Goal: Information Seeking & Learning: Learn about a topic

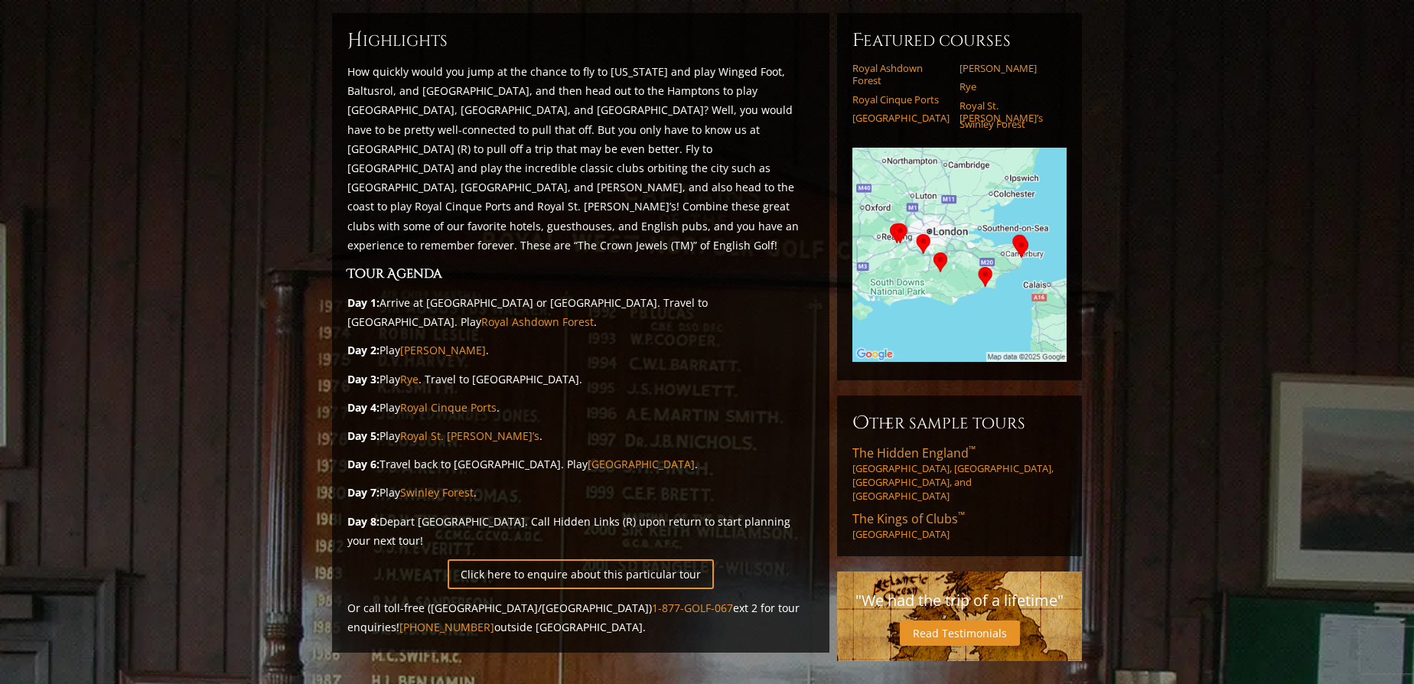
scroll to position [184, 0]
click at [1002, 212] on img at bounding box center [959, 255] width 214 height 214
click at [979, 202] on img at bounding box center [959, 255] width 214 height 214
click at [950, 206] on img at bounding box center [959, 255] width 214 height 214
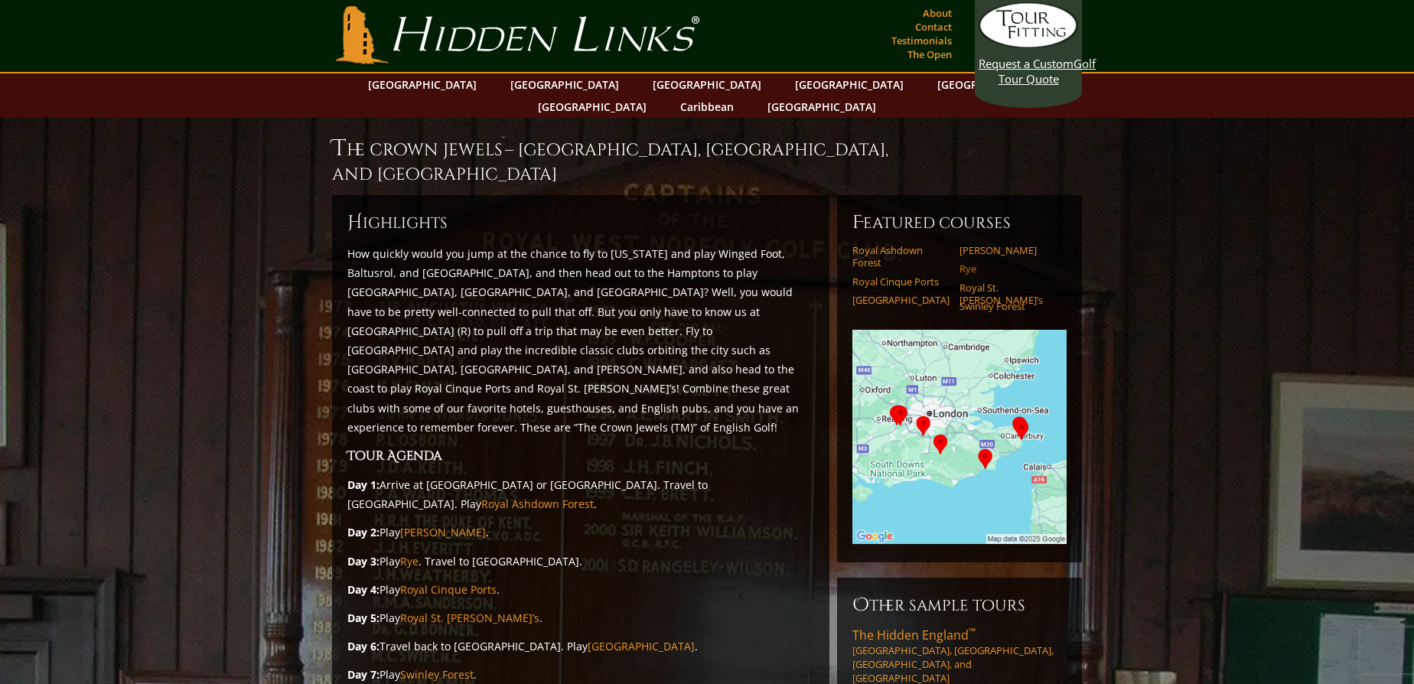
scroll to position [0, 0]
click at [412, 555] on link "Rye" at bounding box center [409, 562] width 18 height 15
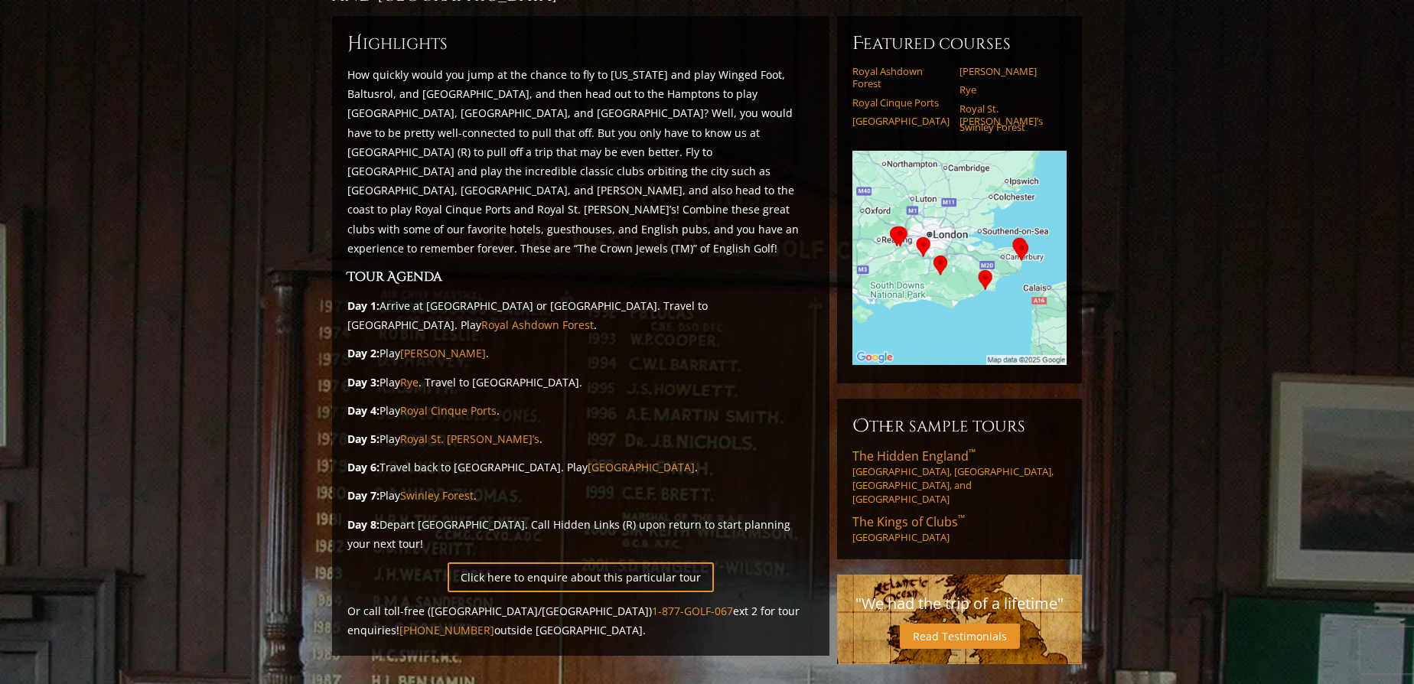
scroll to position [182, 0]
click at [448, 487] on link "Swinley Forest" at bounding box center [436, 494] width 73 height 15
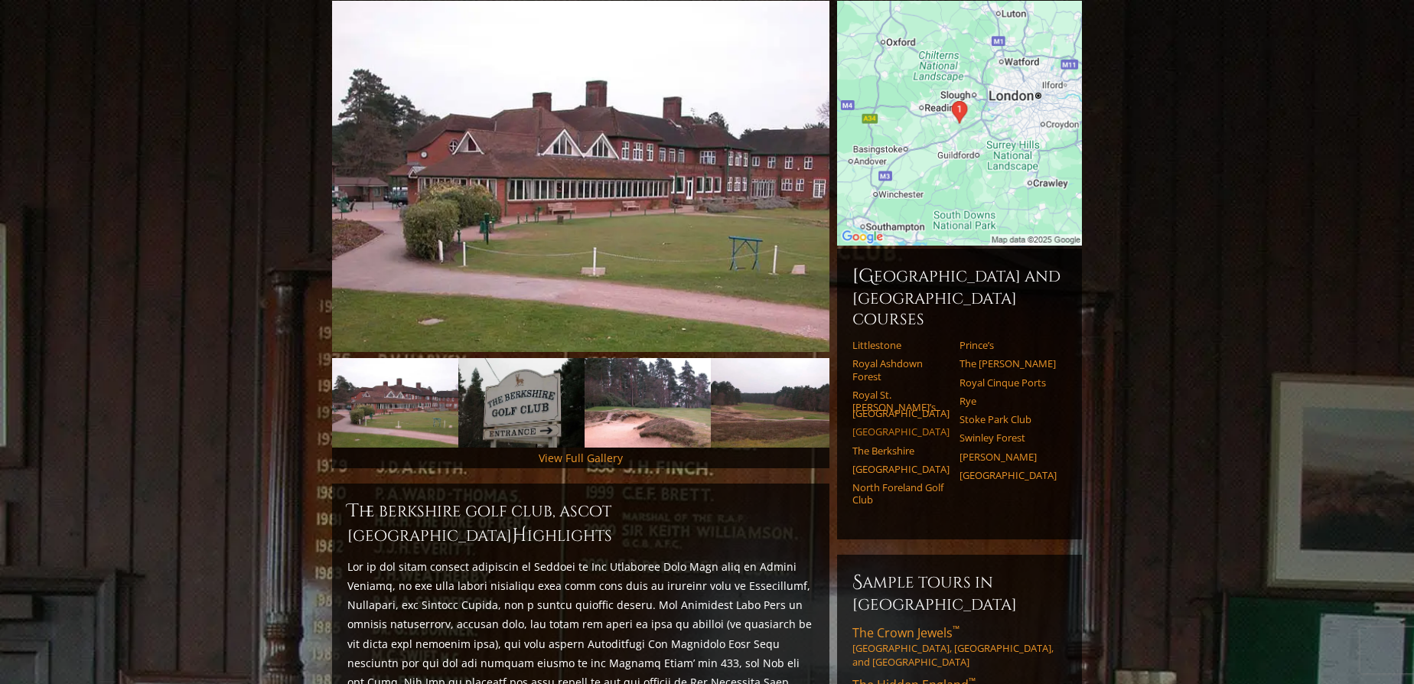
scroll to position [193, 0]
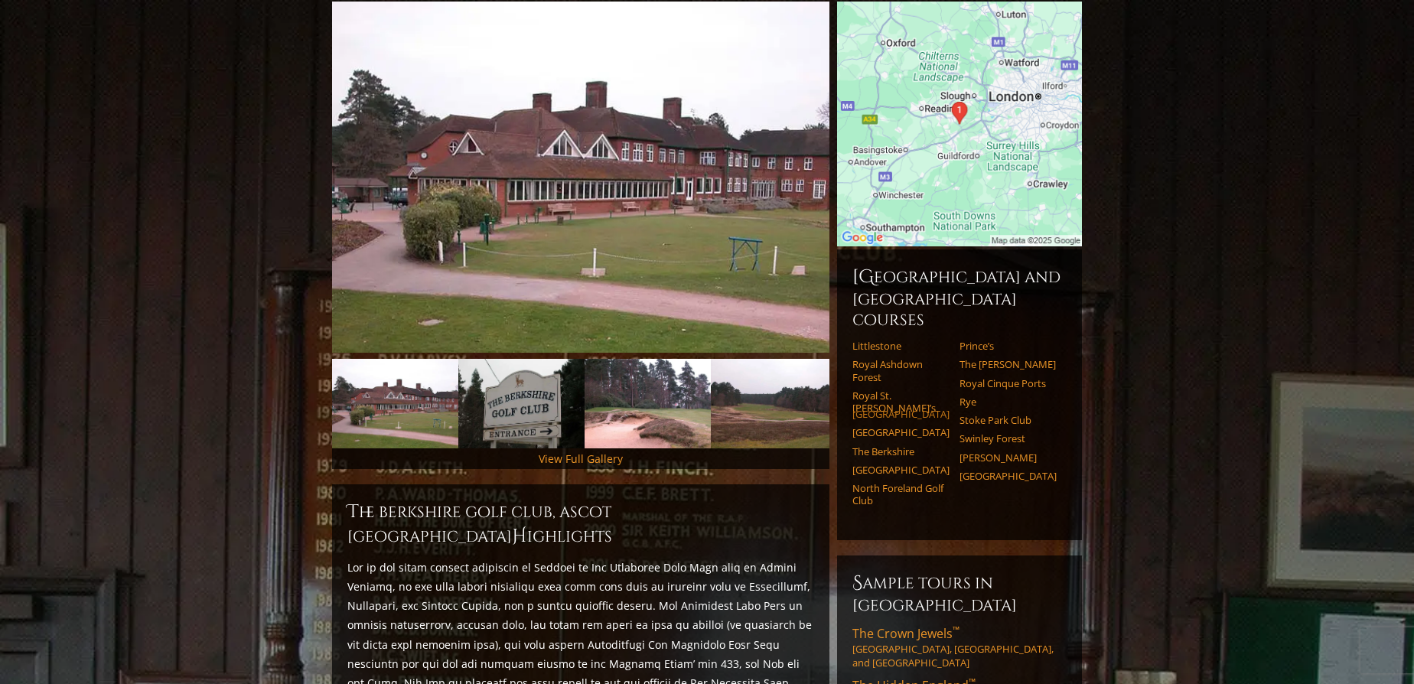
click at [889, 408] on link "[GEOGRAPHIC_DATA]" at bounding box center [900, 414] width 97 height 12
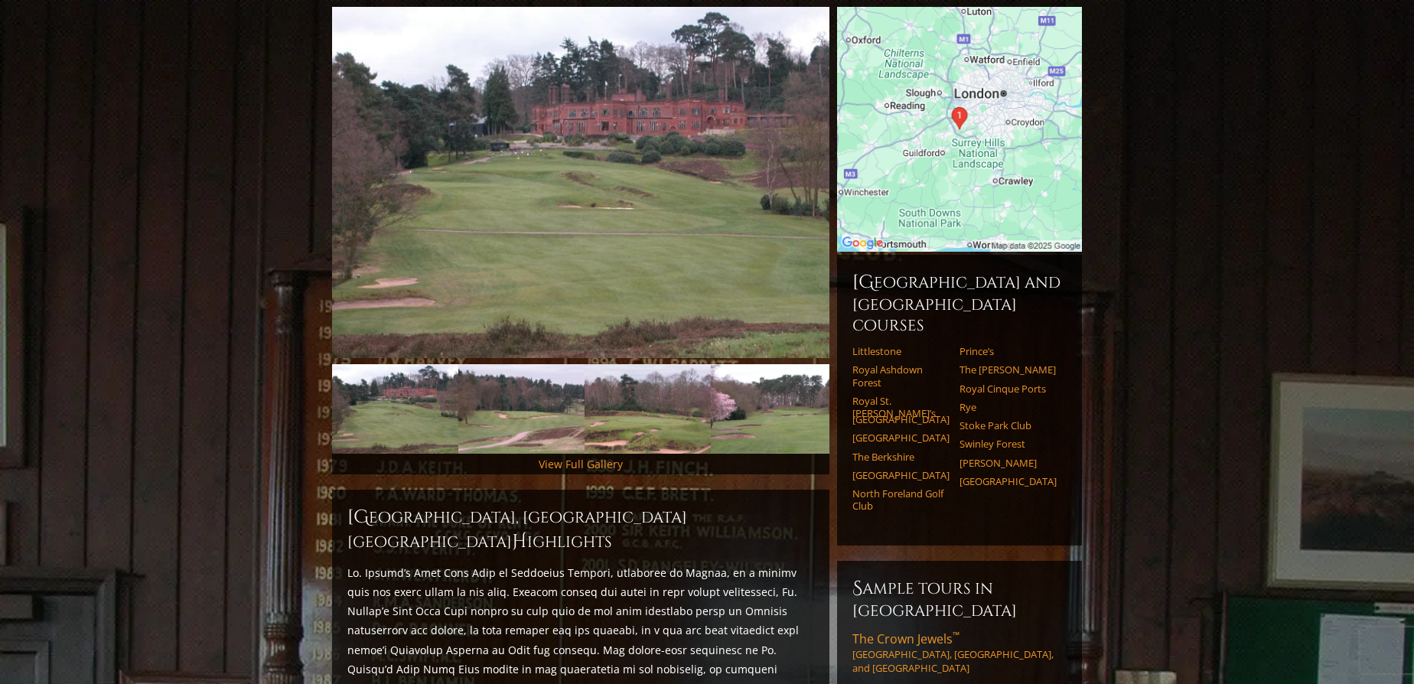
scroll to position [187, 0]
click at [984, 438] on link "Swinley Forest" at bounding box center [1007, 444] width 97 height 12
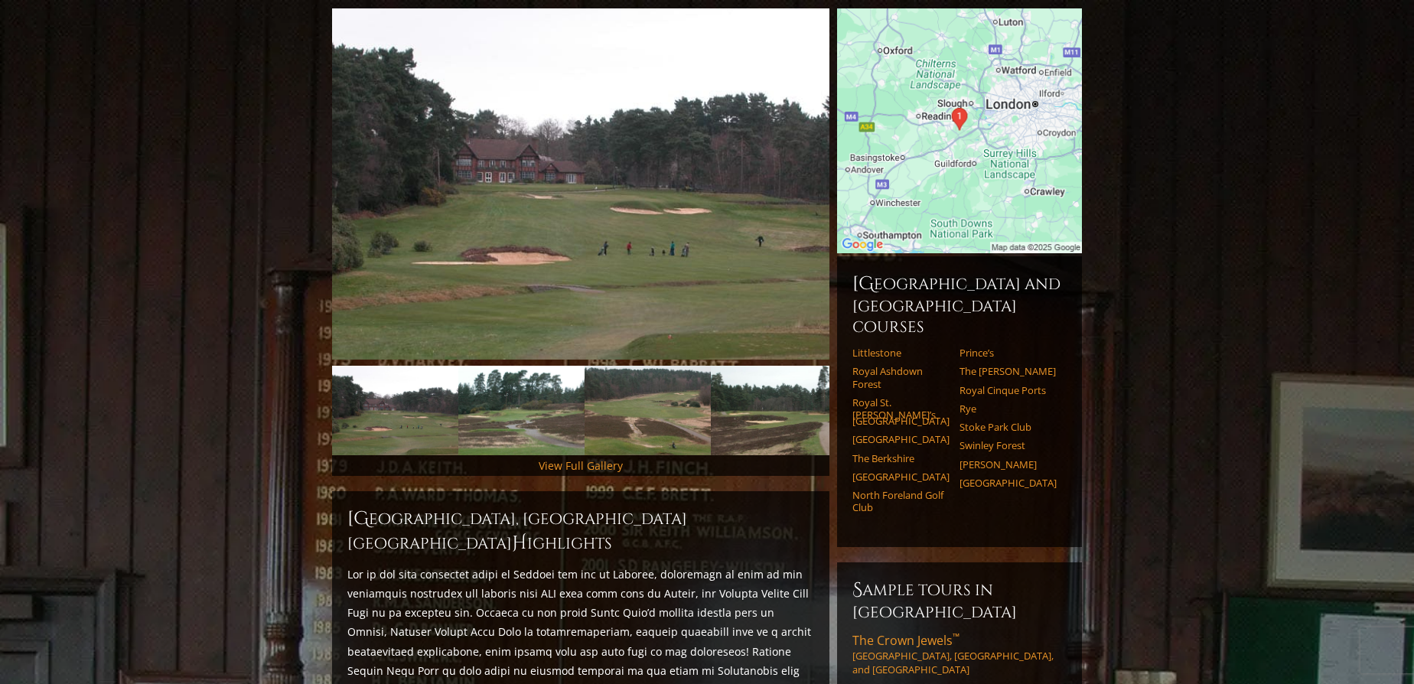
scroll to position [185, 0]
click at [989, 459] on link "[PERSON_NAME]" at bounding box center [1007, 465] width 97 height 12
